Goal: Task Accomplishment & Management: Complete application form

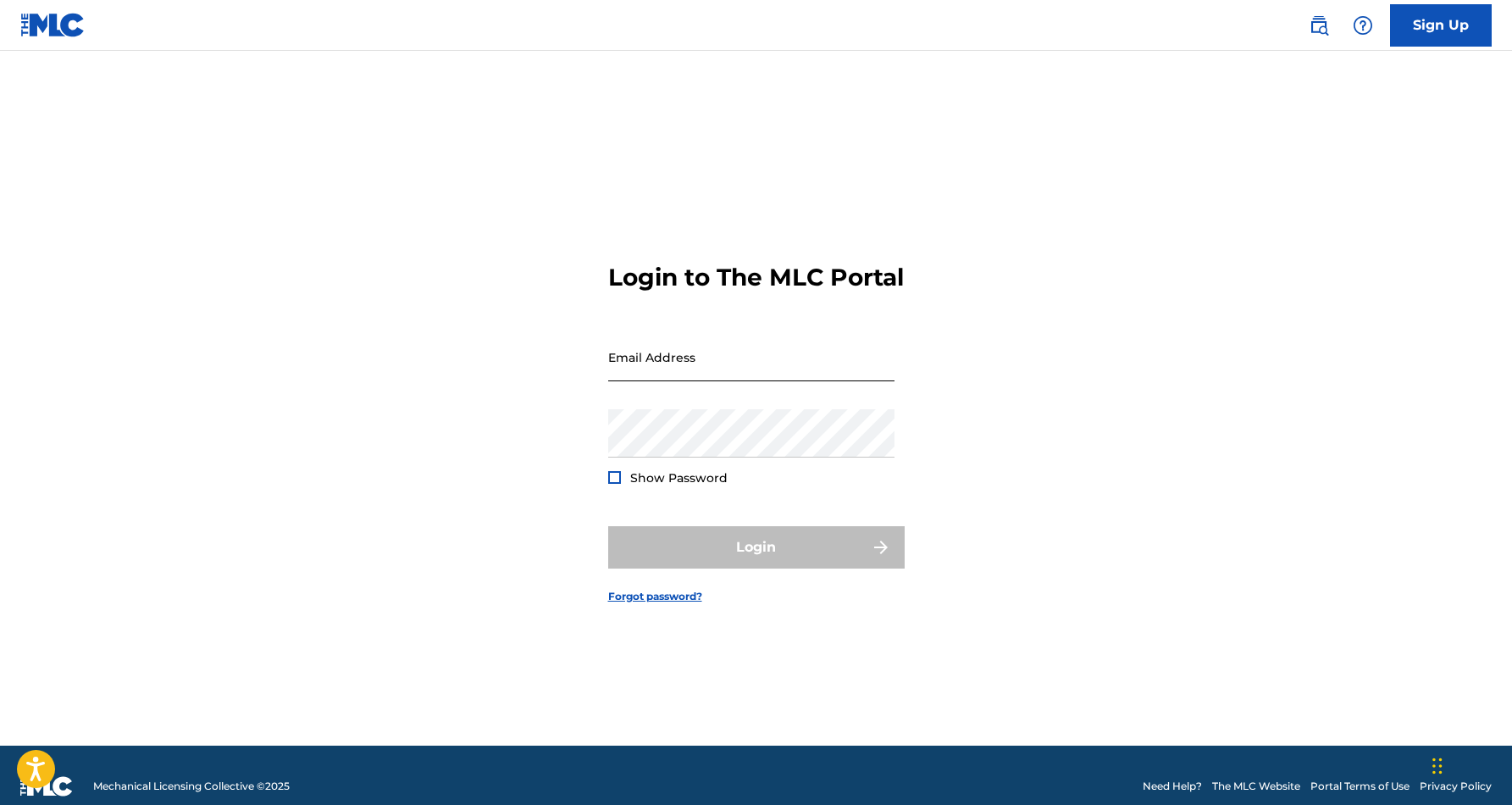
click at [731, 379] on input "Email Address" at bounding box center [751, 357] width 286 height 48
type input "[EMAIL_ADDRESS][DOMAIN_NAME]"
click at [756, 561] on button "Login" at bounding box center [756, 547] width 296 height 42
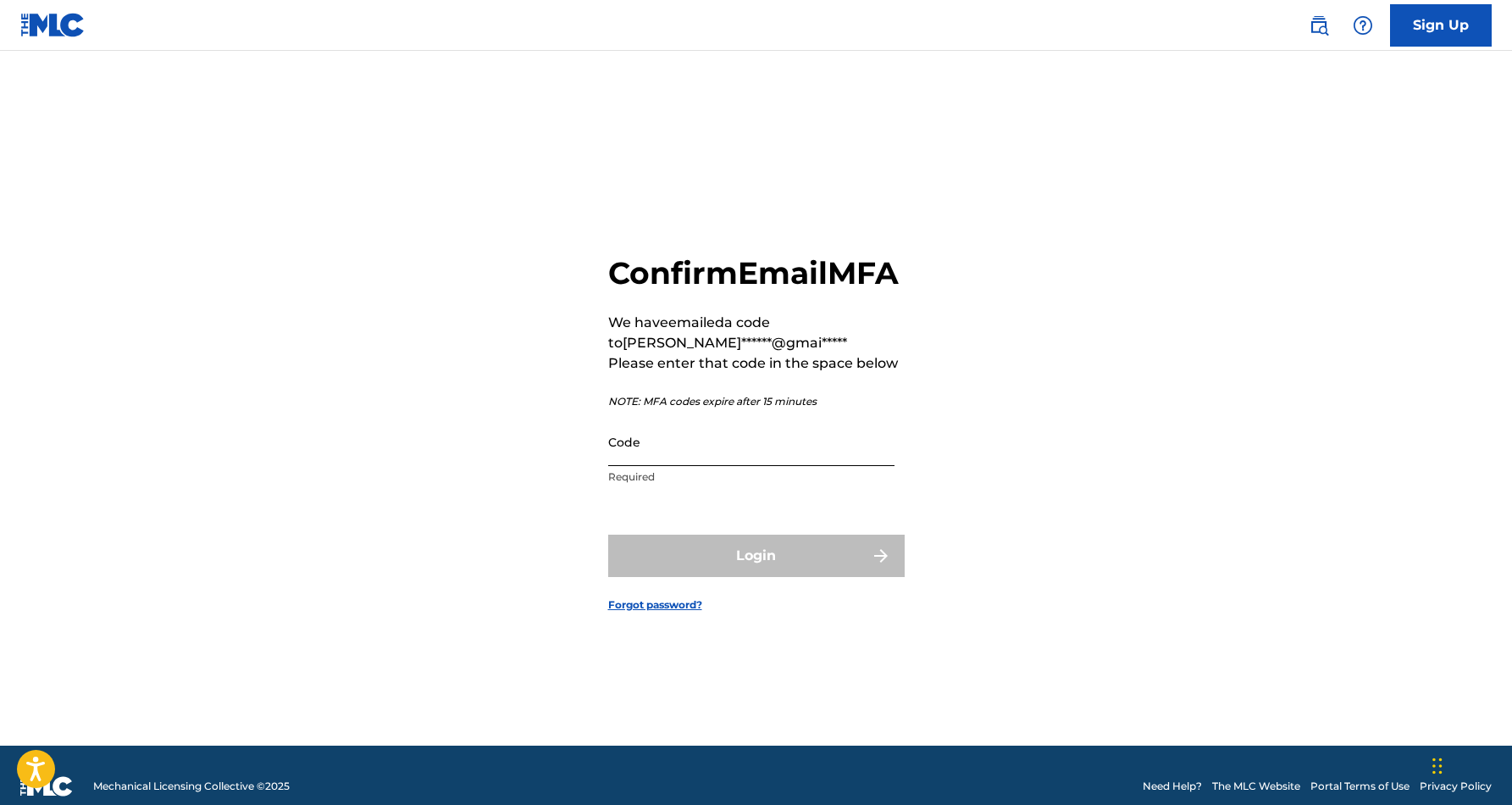
click at [668, 466] on input "Code" at bounding box center [751, 442] width 286 height 48
paste input "747084"
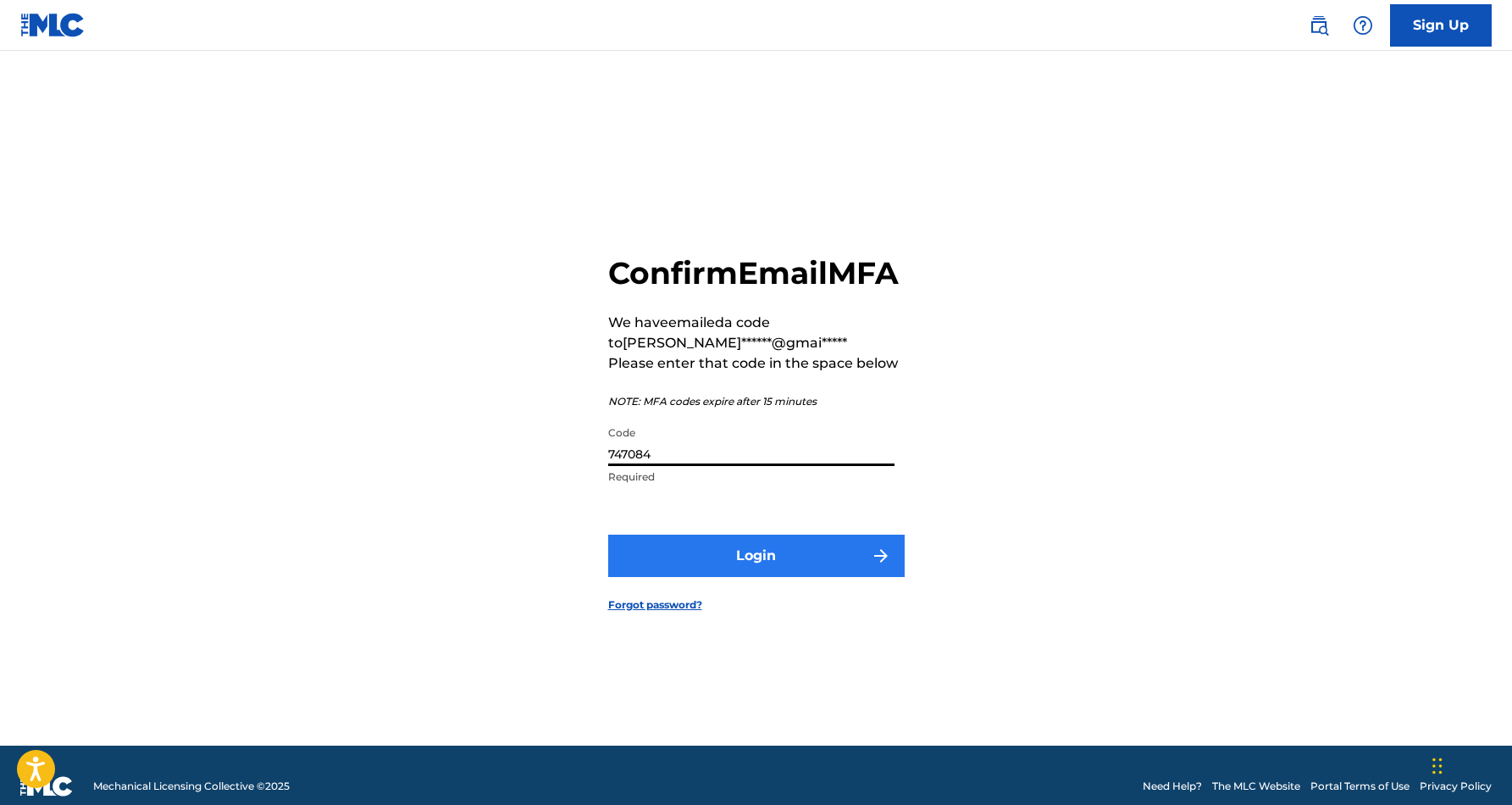
type input "747084"
click at [815, 565] on button "Login" at bounding box center [756, 555] width 296 height 42
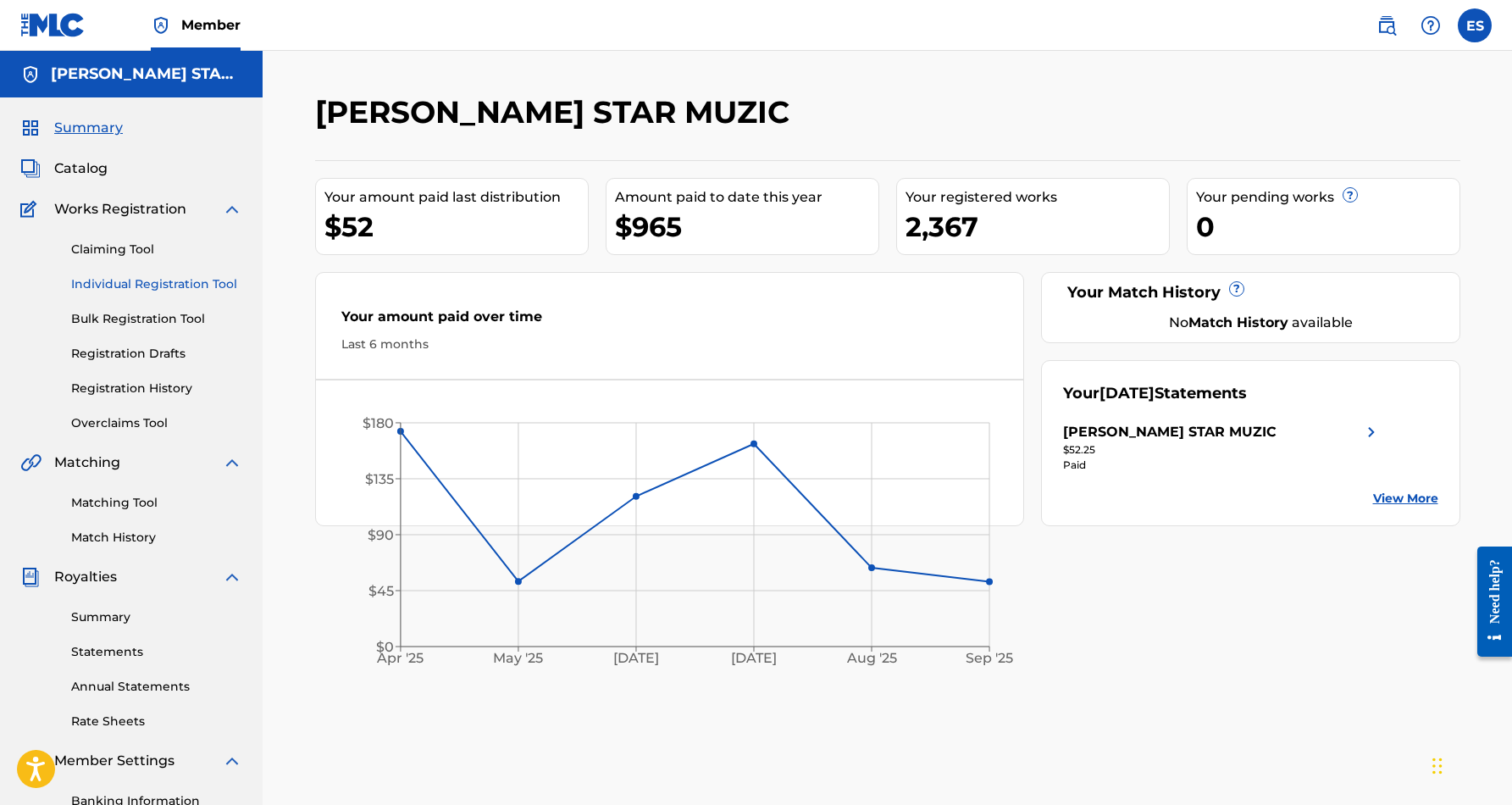
click at [155, 278] on link "Individual Registration Tool" at bounding box center [157, 285] width 171 height 18
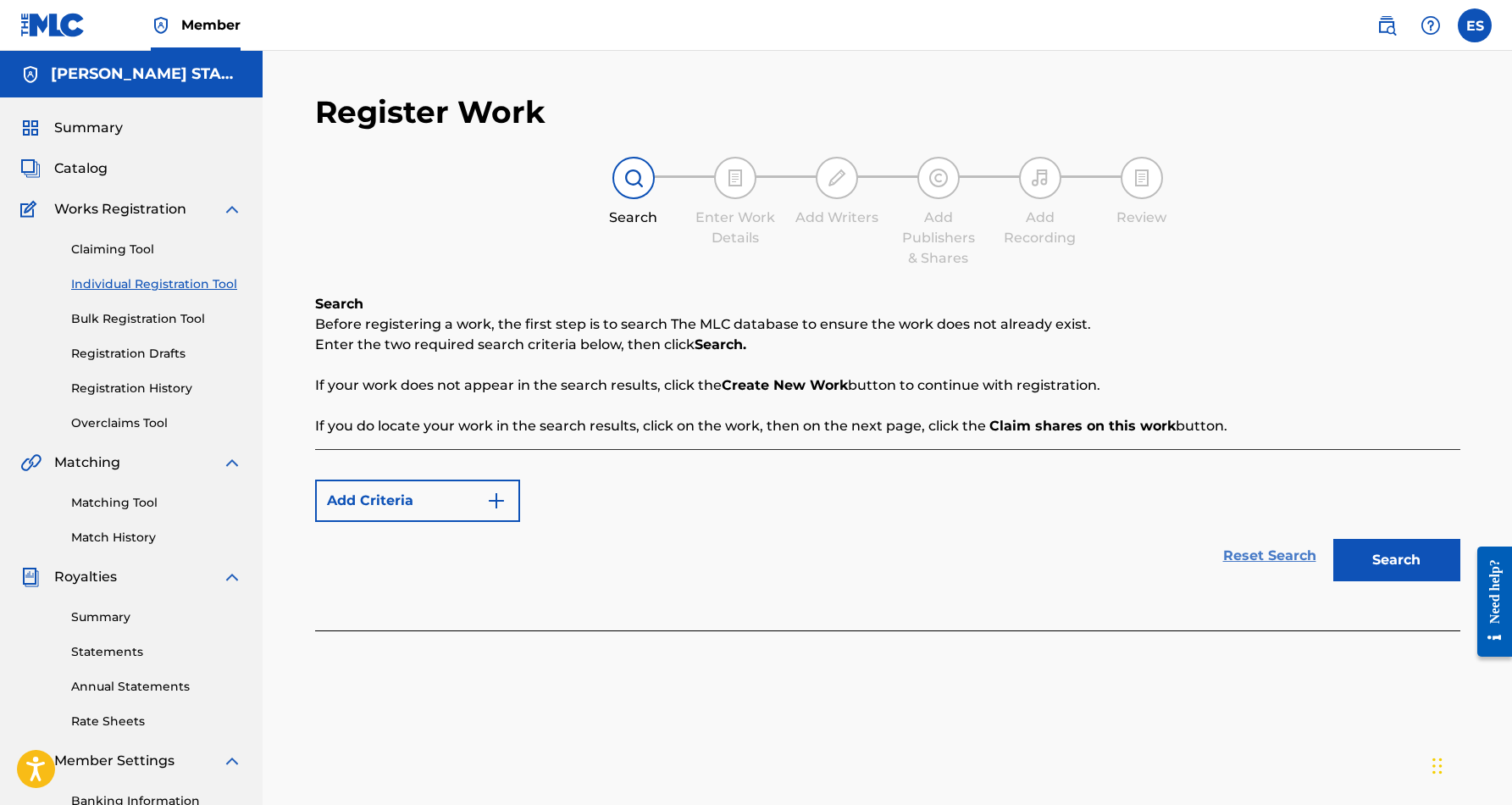
click at [1246, 554] on link "Reset Search" at bounding box center [1268, 556] width 110 height 37
click at [1419, 566] on button "Search" at bounding box center [1396, 560] width 127 height 42
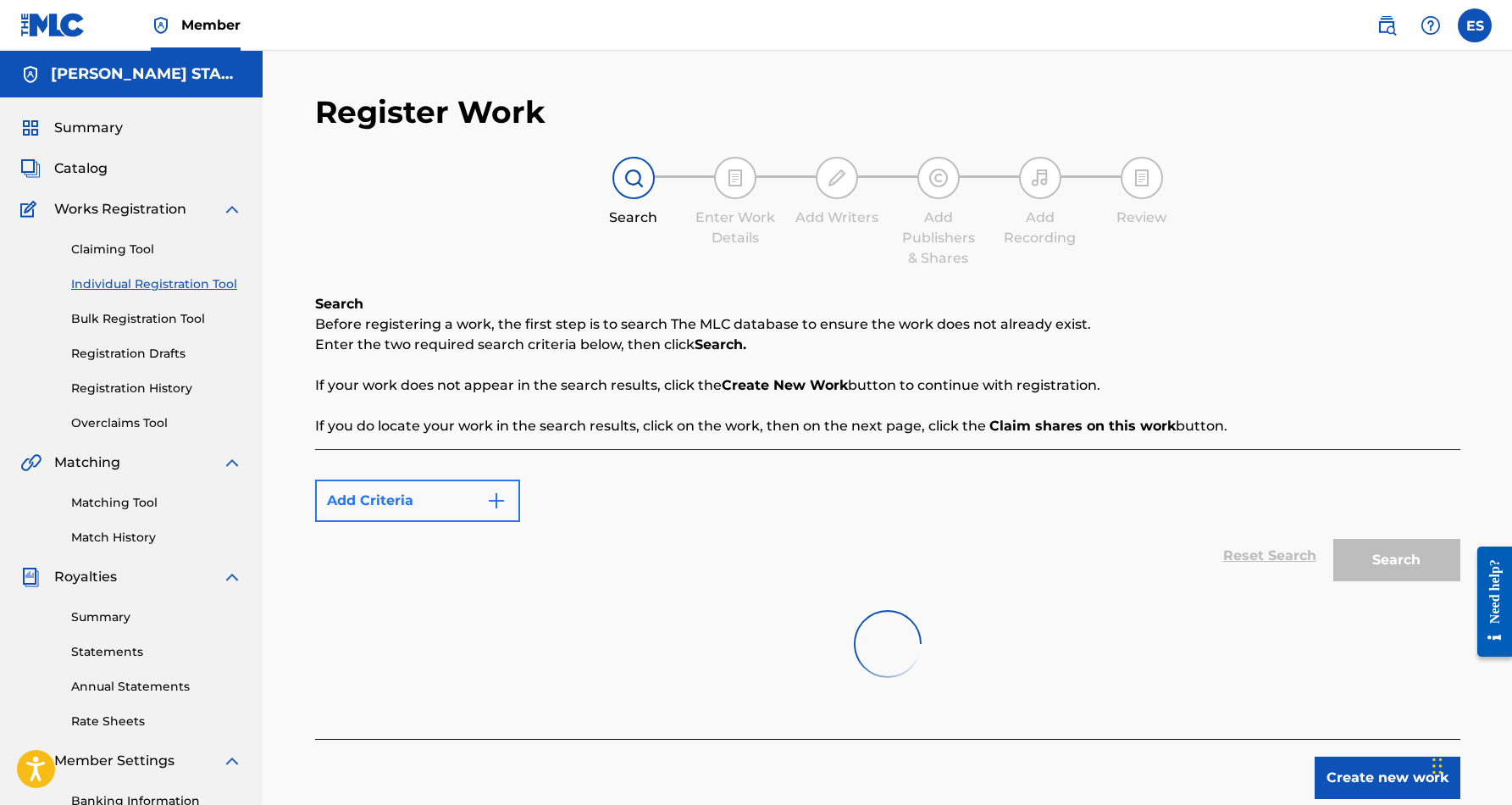
click at [442, 503] on button "Add Criteria" at bounding box center [417, 500] width 205 height 42
click at [508, 502] on button "Add Criteria" at bounding box center [417, 500] width 205 height 42
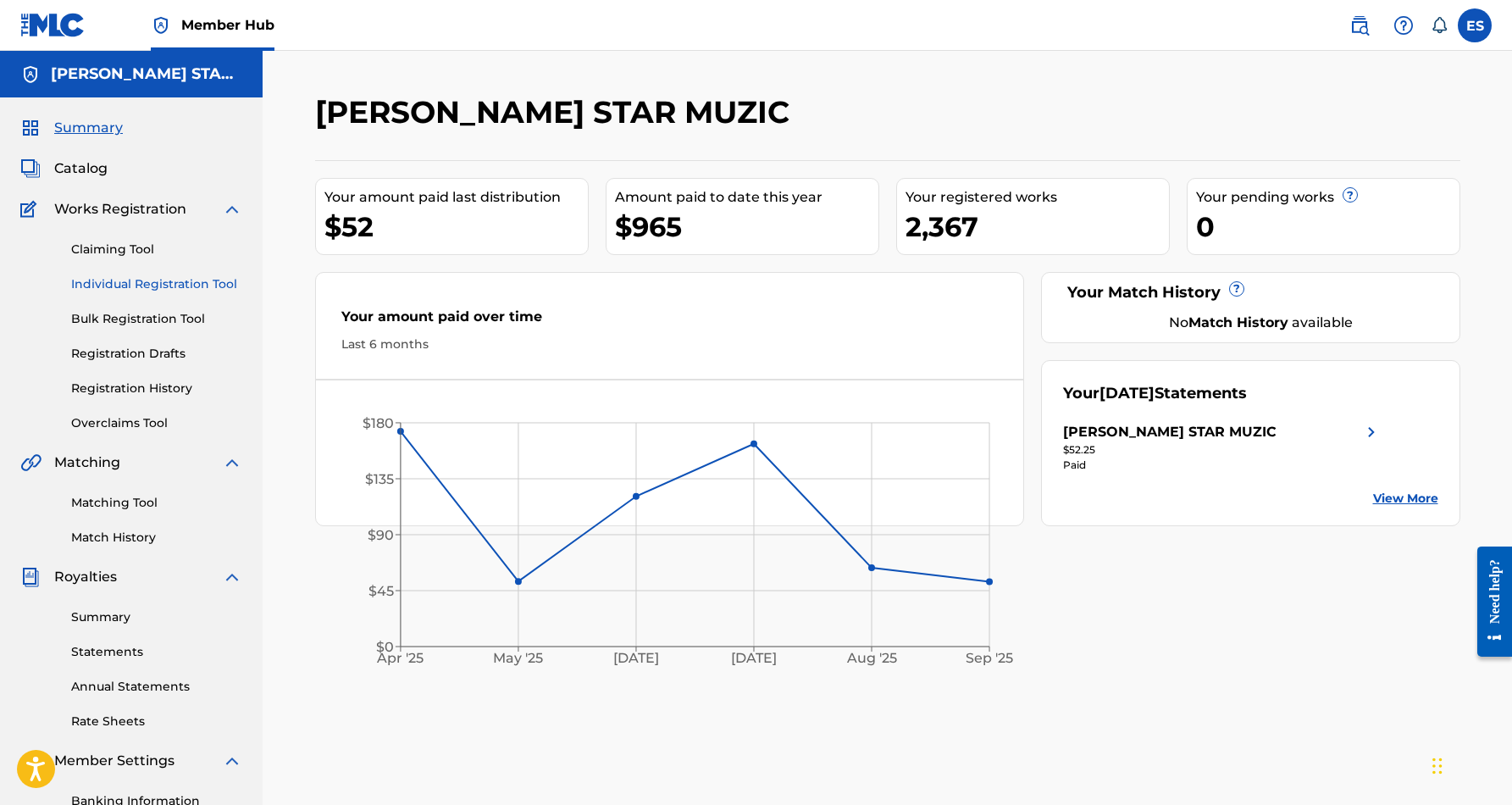
click at [165, 285] on link "Individual Registration Tool" at bounding box center [157, 285] width 171 height 18
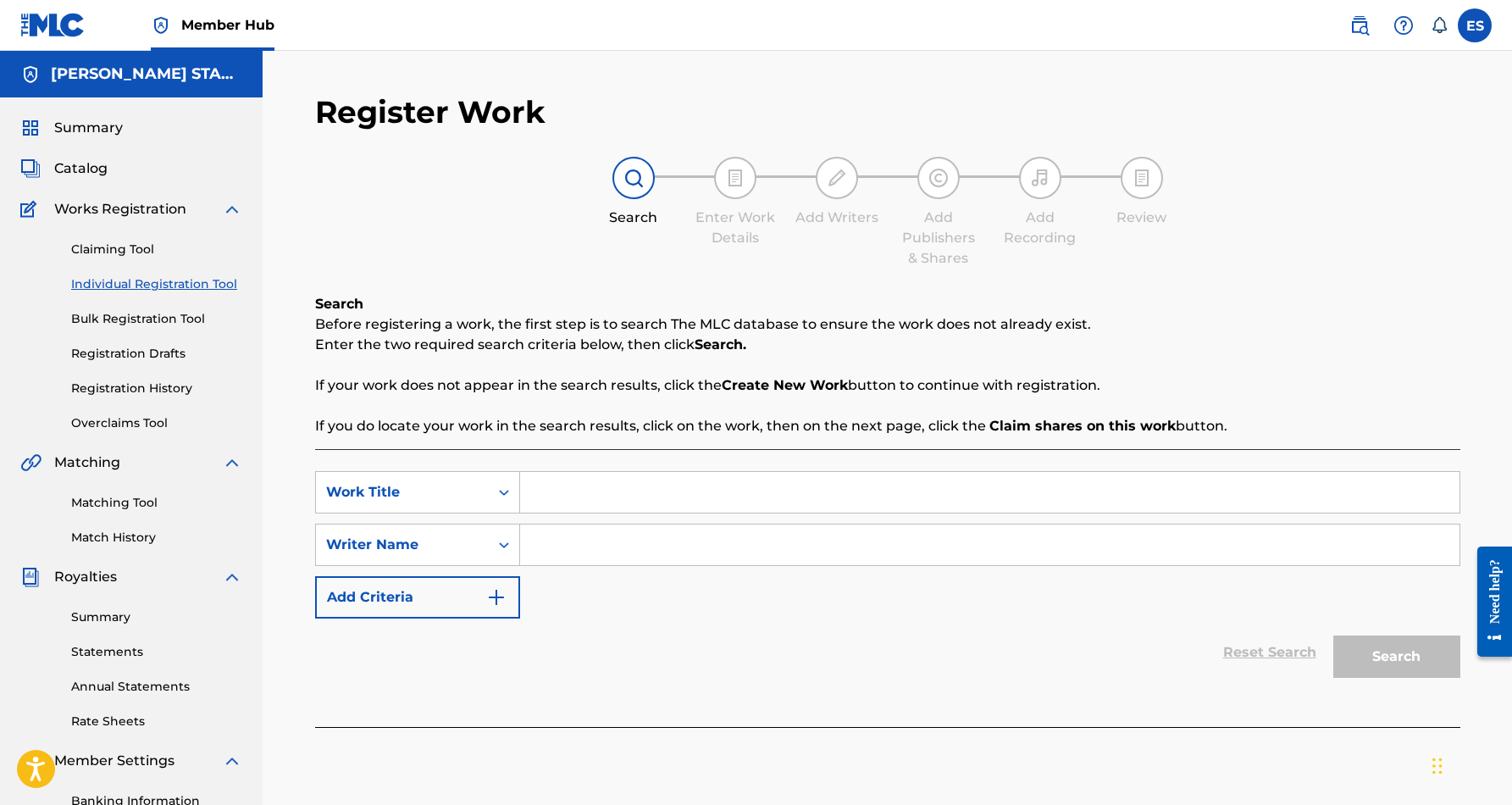
click at [548, 494] on input "Search Form" at bounding box center [989, 493] width 939 height 41
paste input "[PERSON_NAME] [PERSON_NAME]"
type input "[PERSON_NAME] [PERSON_NAME]"
click at [607, 541] on input "Search Form" at bounding box center [989, 545] width 939 height 41
paste input "[PERSON_NAME] [PERSON_NAME]"
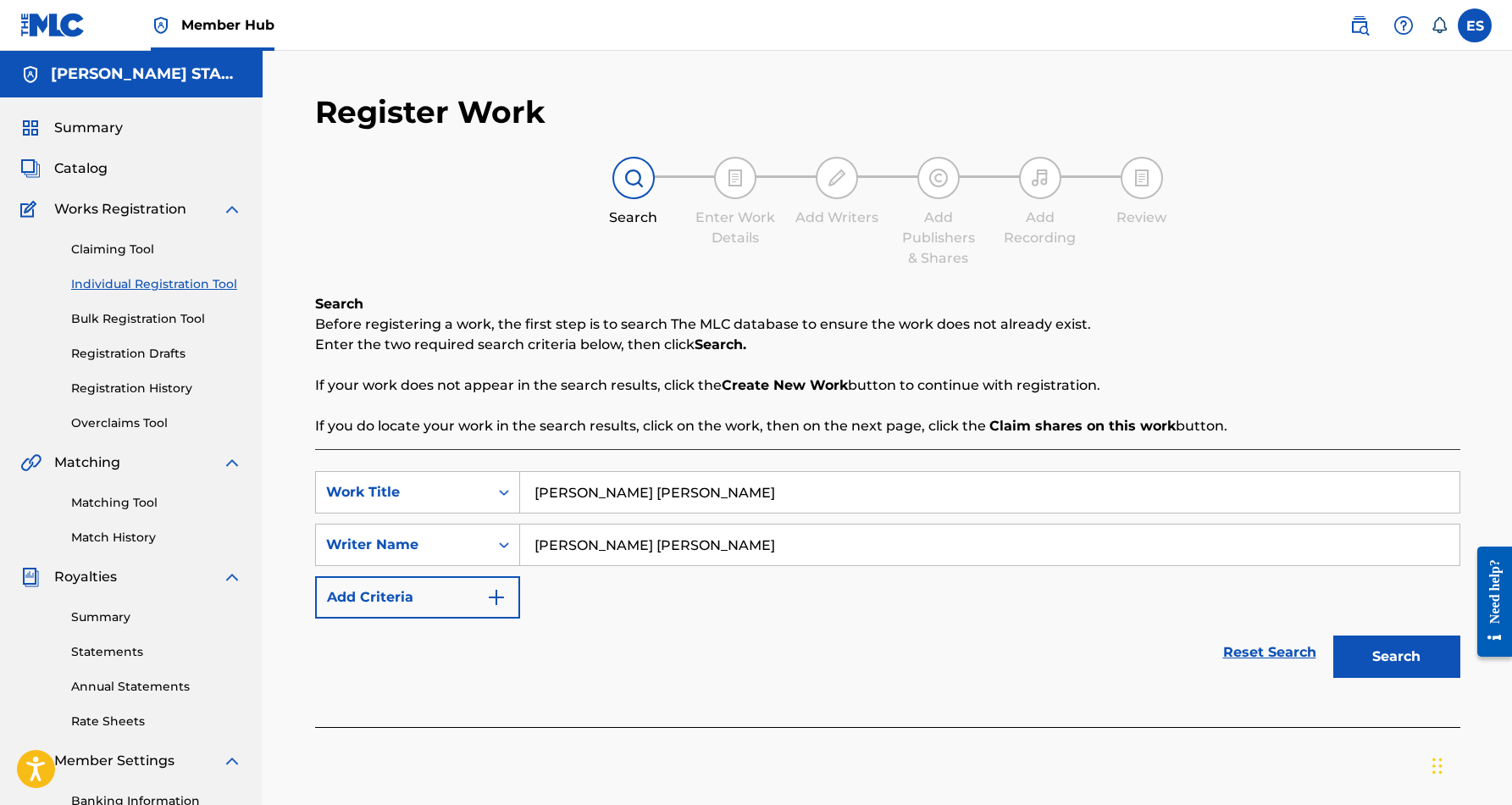
type input "[PERSON_NAME] [PERSON_NAME]"
click at [675, 486] on input "[PERSON_NAME] [PERSON_NAME]" at bounding box center [989, 493] width 939 height 41
type input "E"
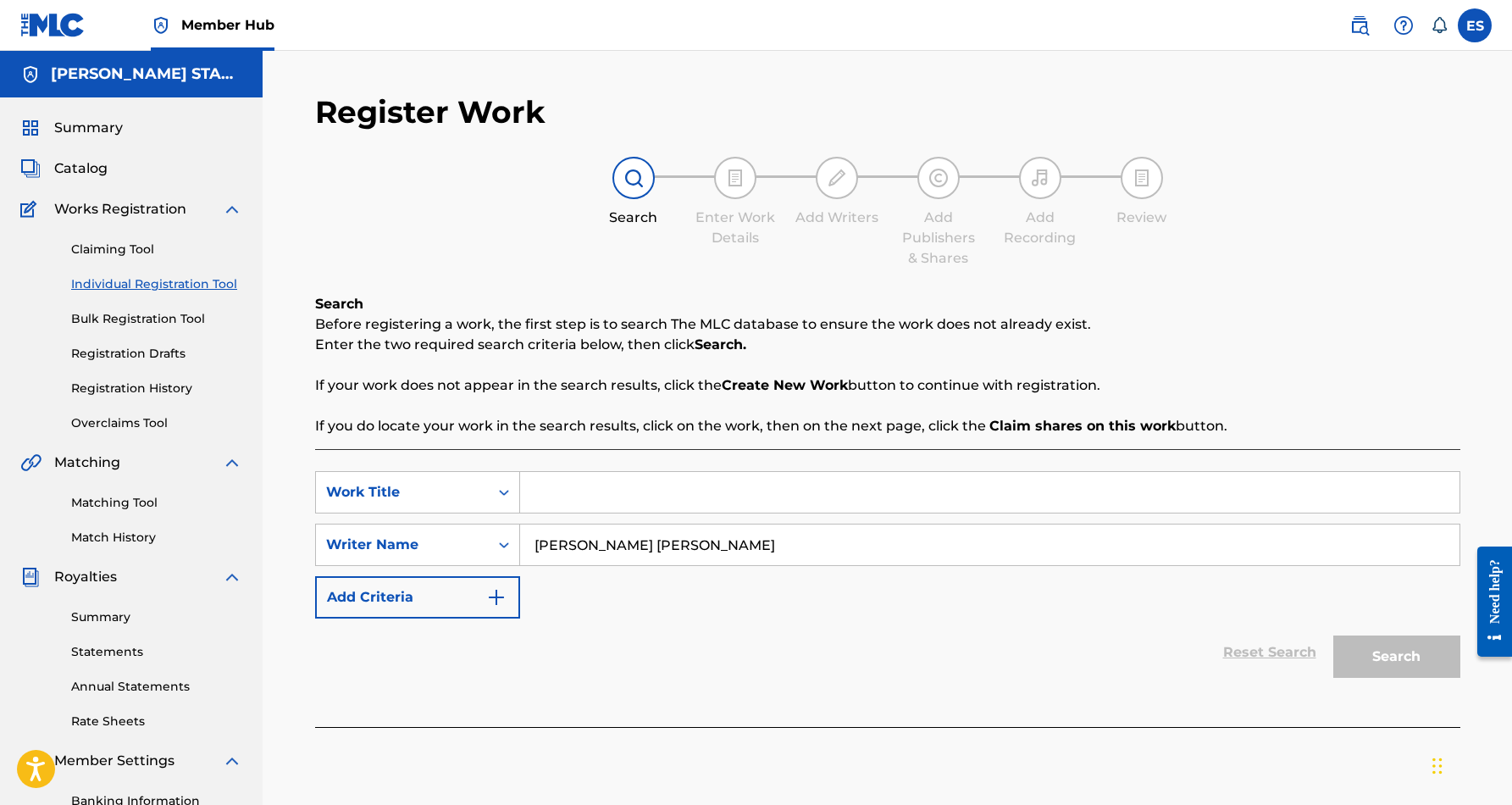
paste input "NATURAL"
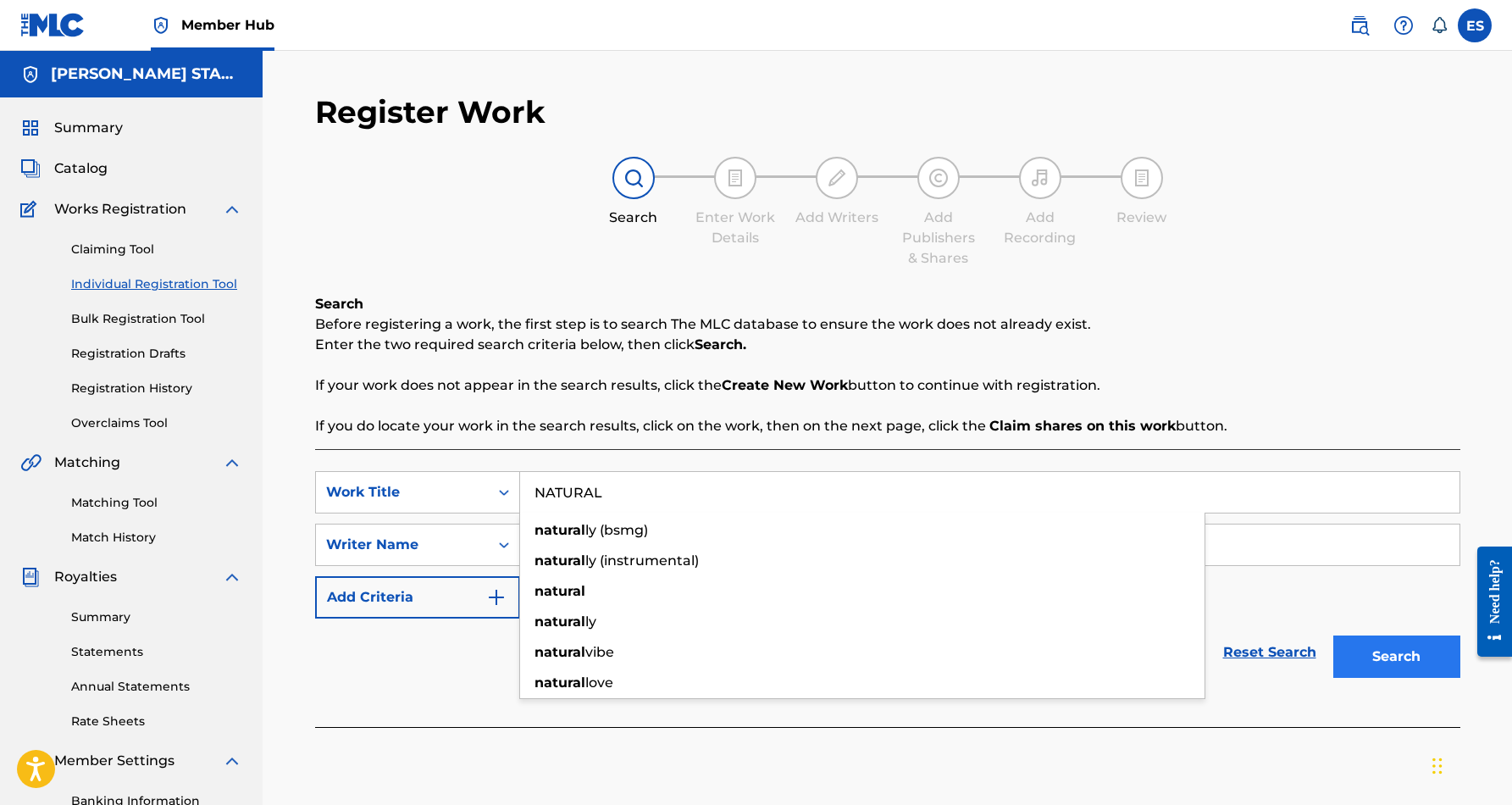
type input "NATURAL"
click at [1373, 652] on button "Search" at bounding box center [1396, 656] width 127 height 42
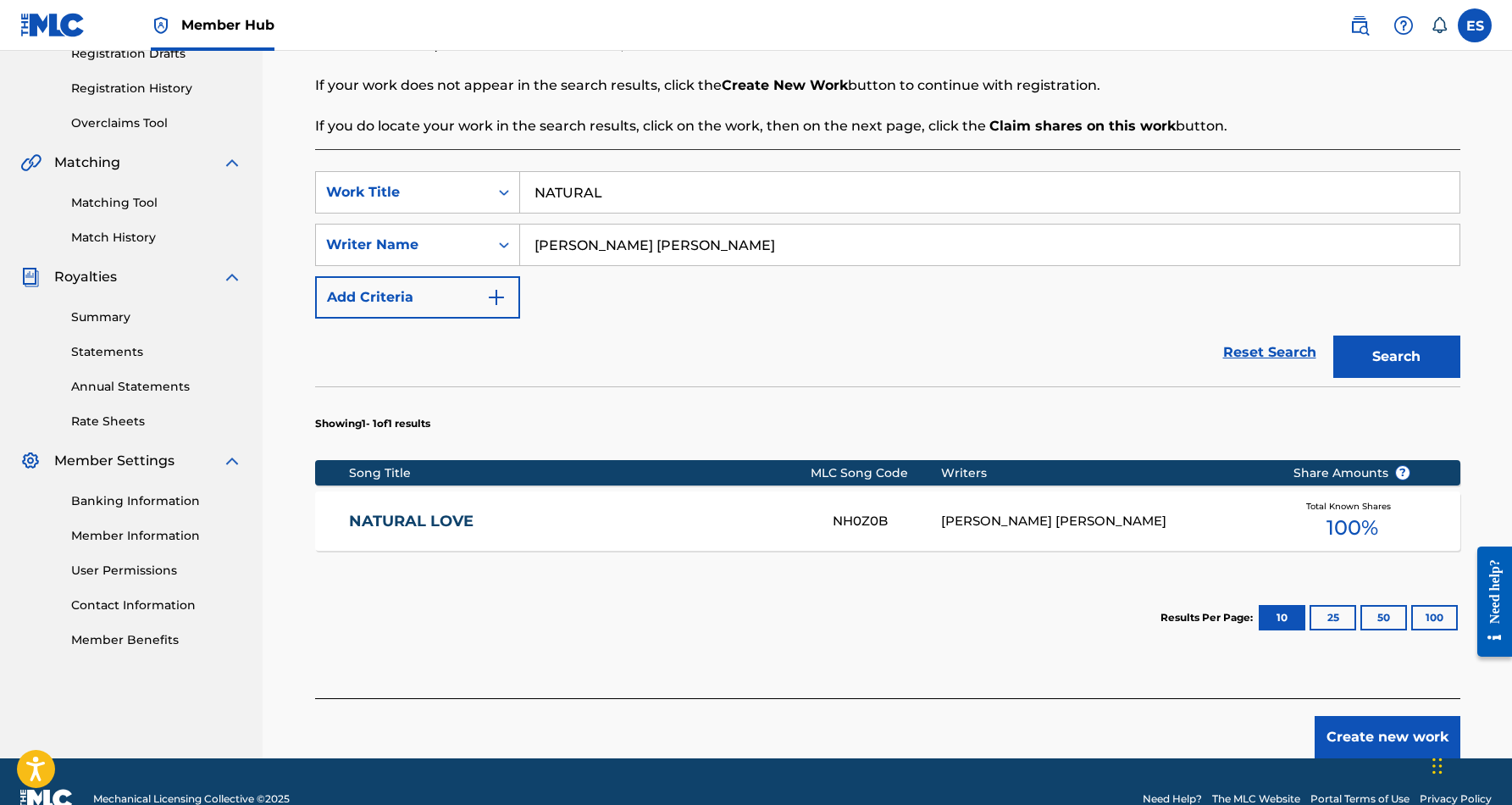
scroll to position [305, 0]
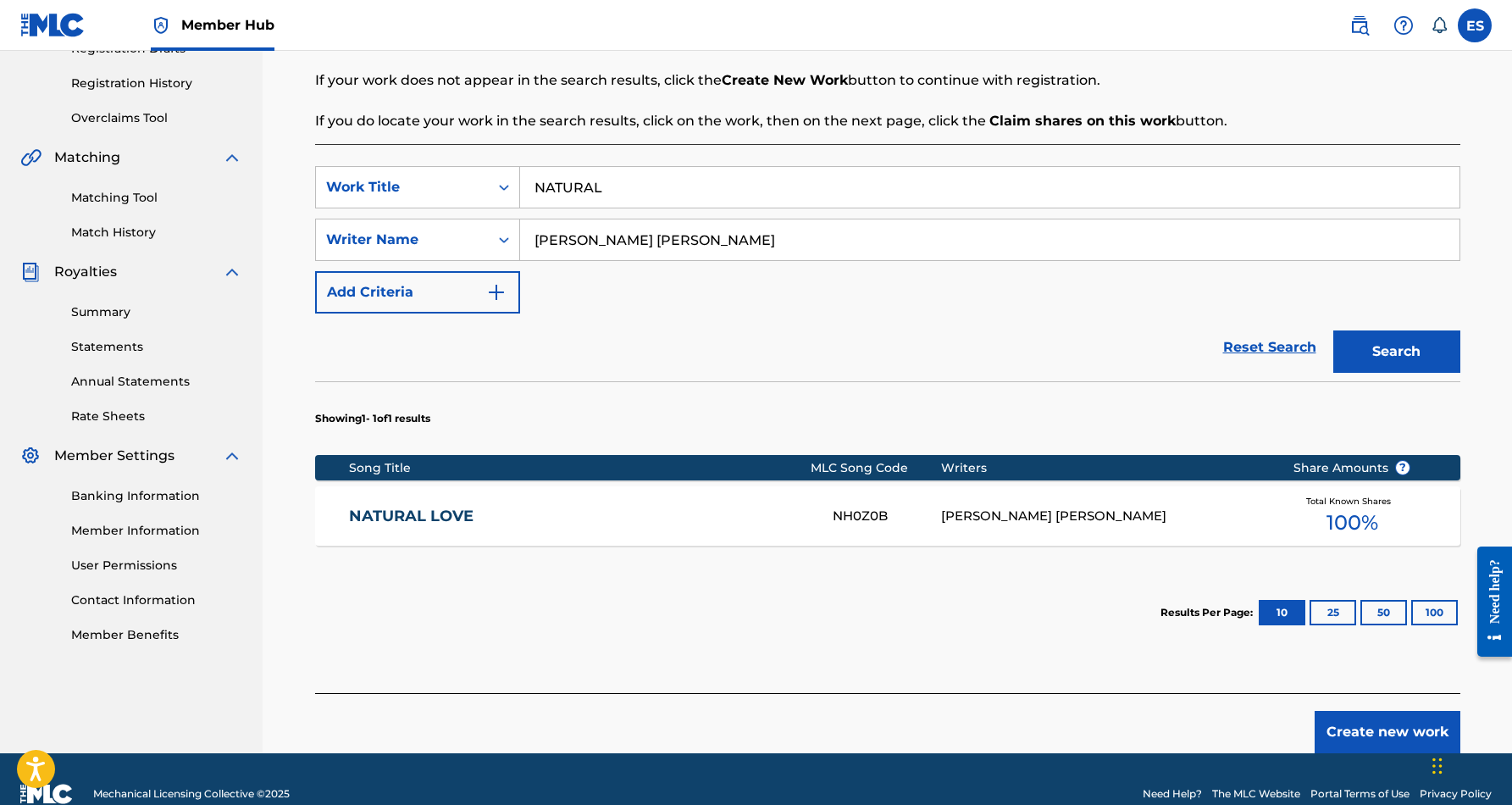
click at [454, 517] on link "NATURAL LOVE" at bounding box center [579, 517] width 460 height 20
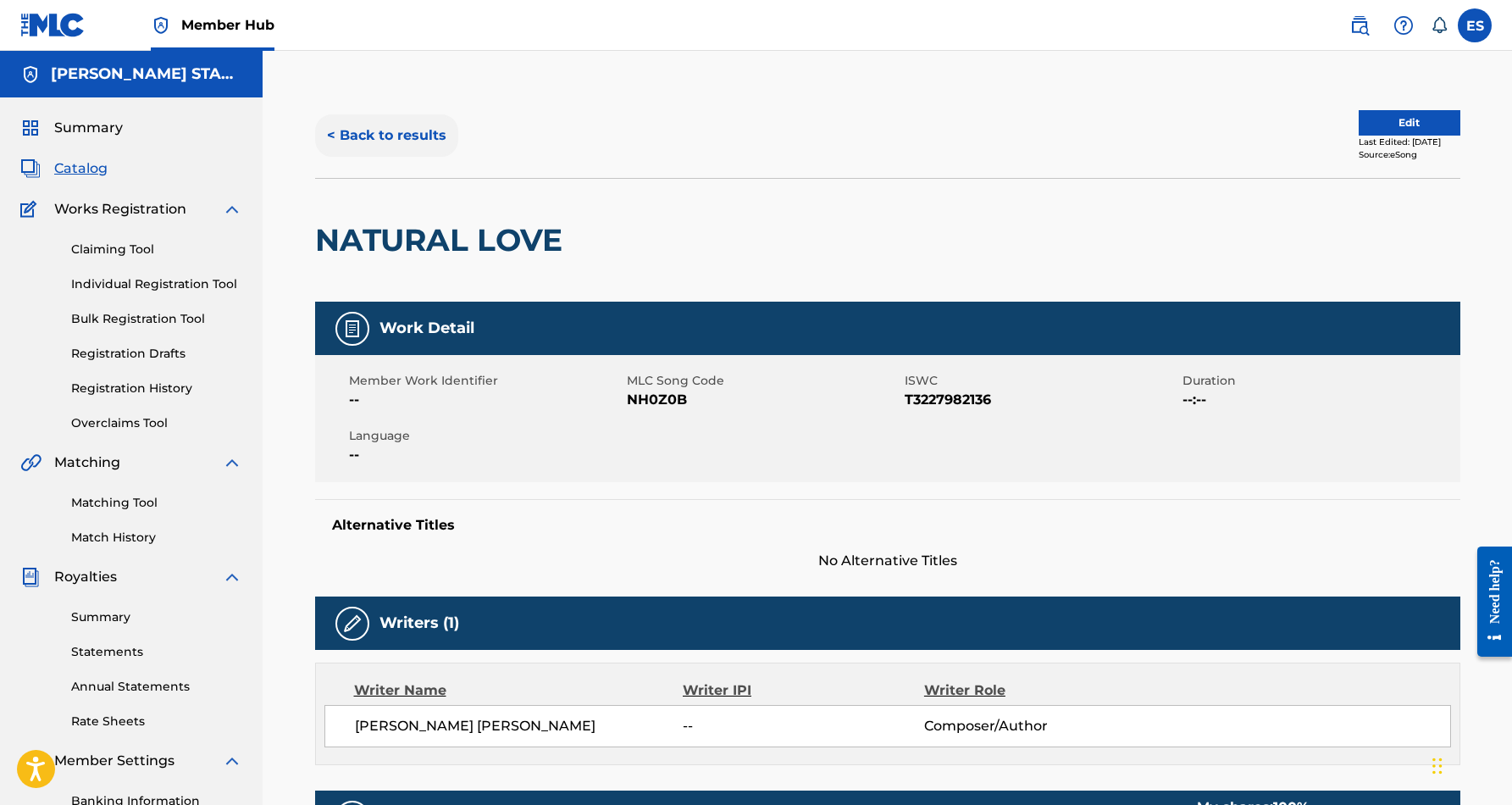
click at [423, 136] on button "< Back to results" at bounding box center [386, 135] width 143 height 42
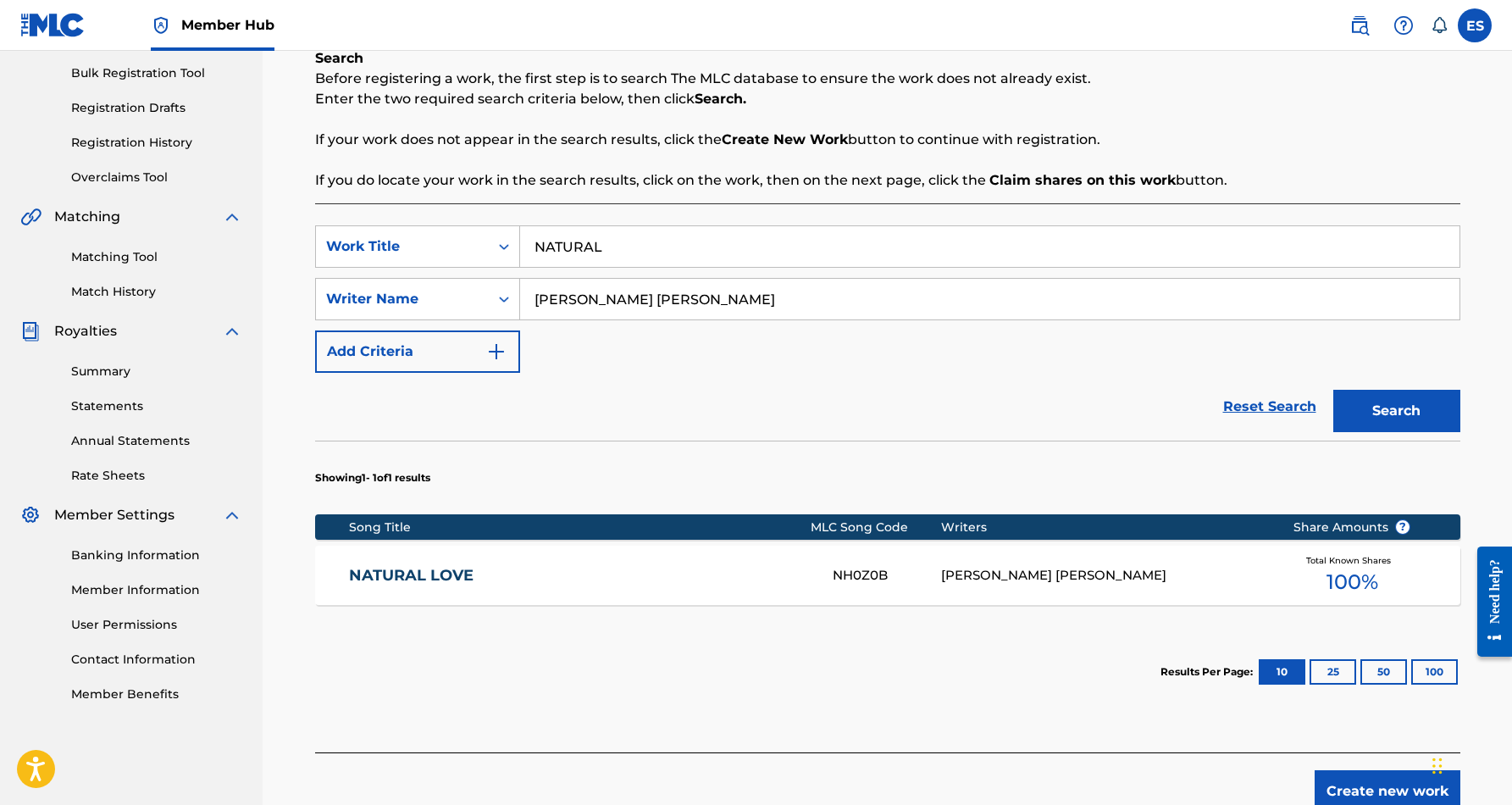
click at [624, 242] on input "NATURAL" at bounding box center [989, 246] width 939 height 41
type input "N"
paste input "NEW LINE DANCE"
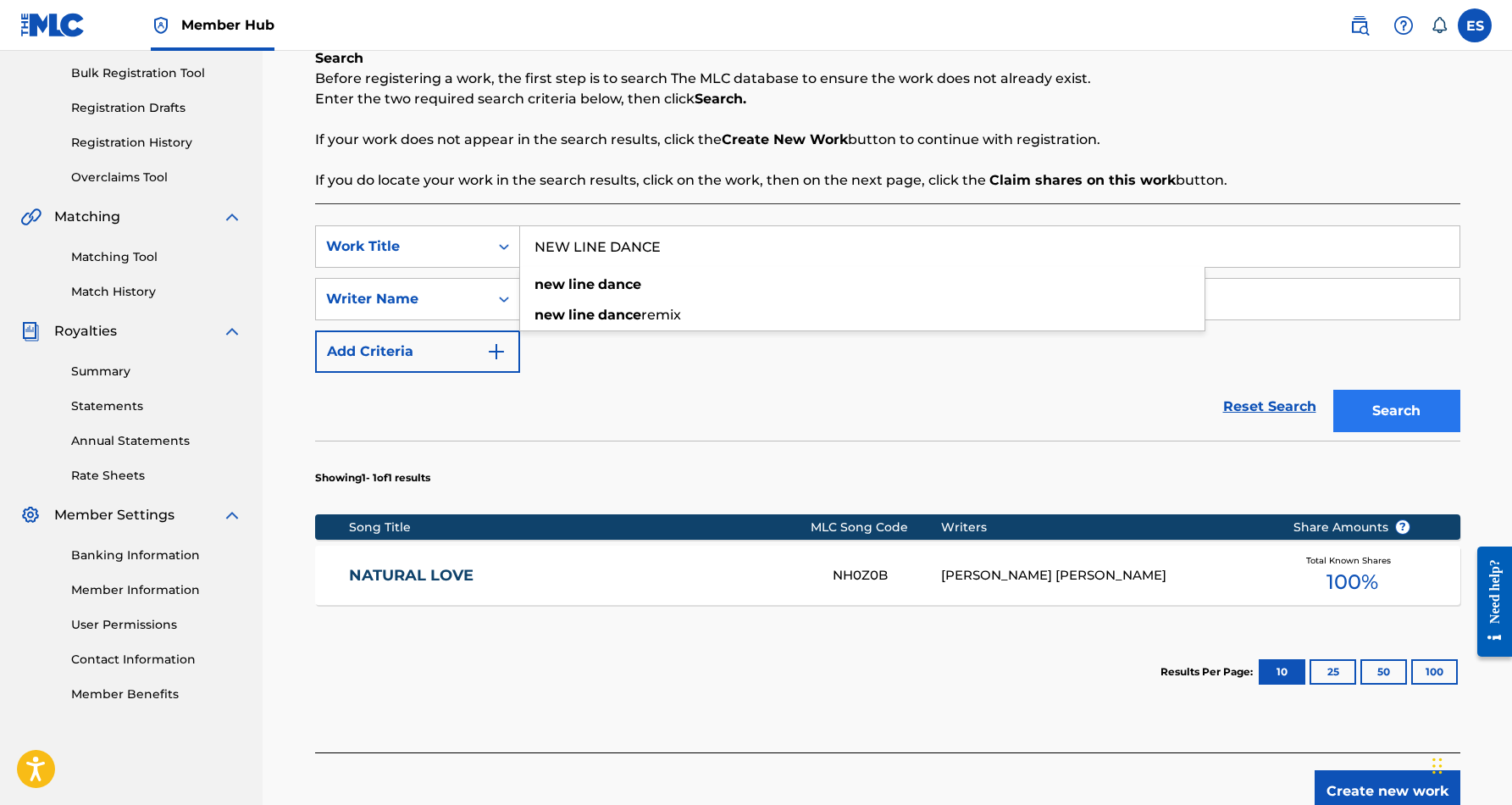
type input "NEW LINE DANCE"
click at [1369, 401] on button "Search" at bounding box center [1396, 411] width 127 height 42
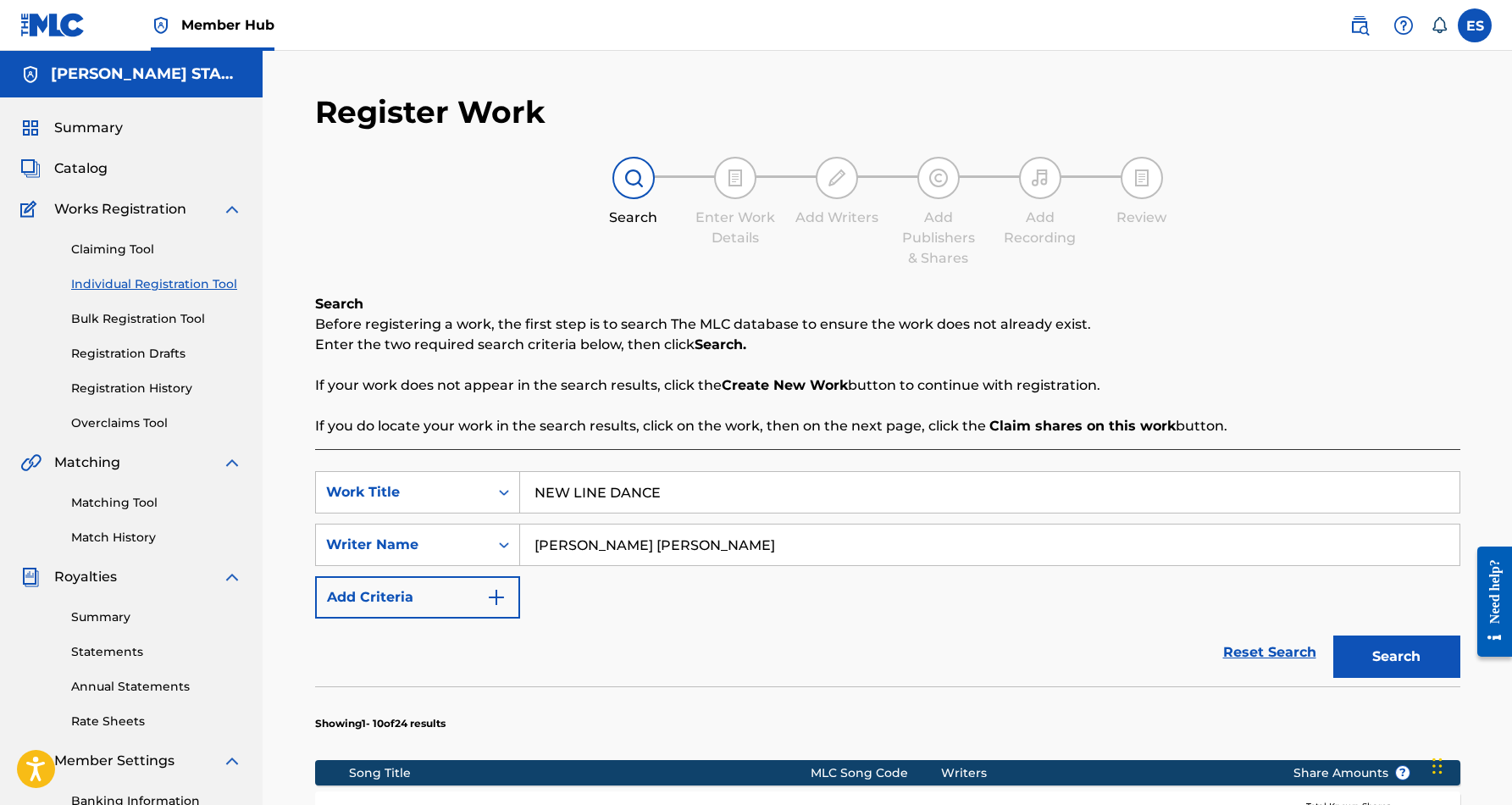
scroll to position [0, 0]
click at [1475, 13] on label at bounding box center [1475, 25] width 34 height 34
click at [1475, 25] on input "ES [PERSON_NAME] [EMAIL_ADDRESS][DOMAIN_NAME] Notification Preferences Profile …" at bounding box center [1475, 25] width 0 height 0
click at [1314, 241] on p "Log out" at bounding box center [1310, 239] width 40 height 15
click at [1475, 25] on input "ES [PERSON_NAME] [EMAIL_ADDRESS][DOMAIN_NAME] Notification Preferences Profile …" at bounding box center [1475, 25] width 0 height 0
